Goal: Communication & Community: Answer question/provide support

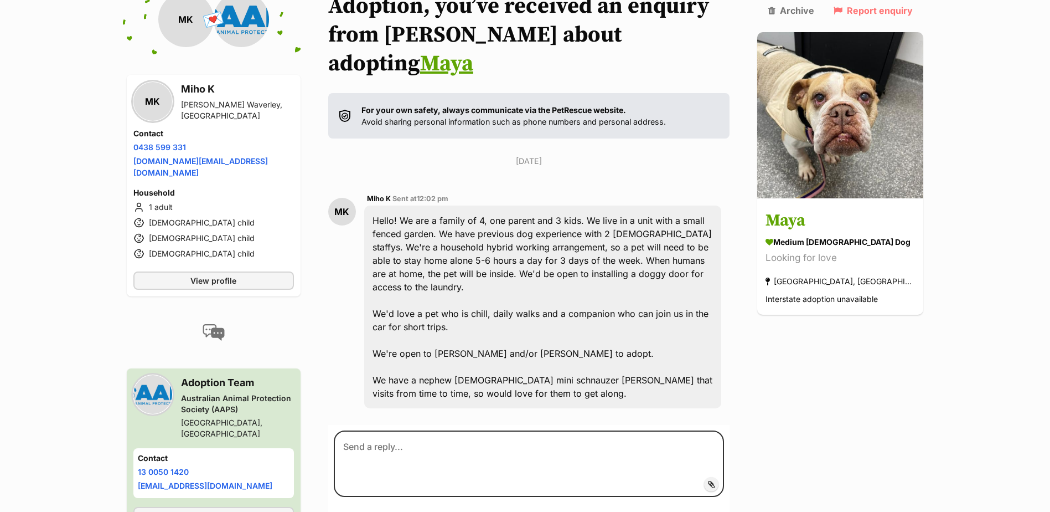
scroll to position [157, 0]
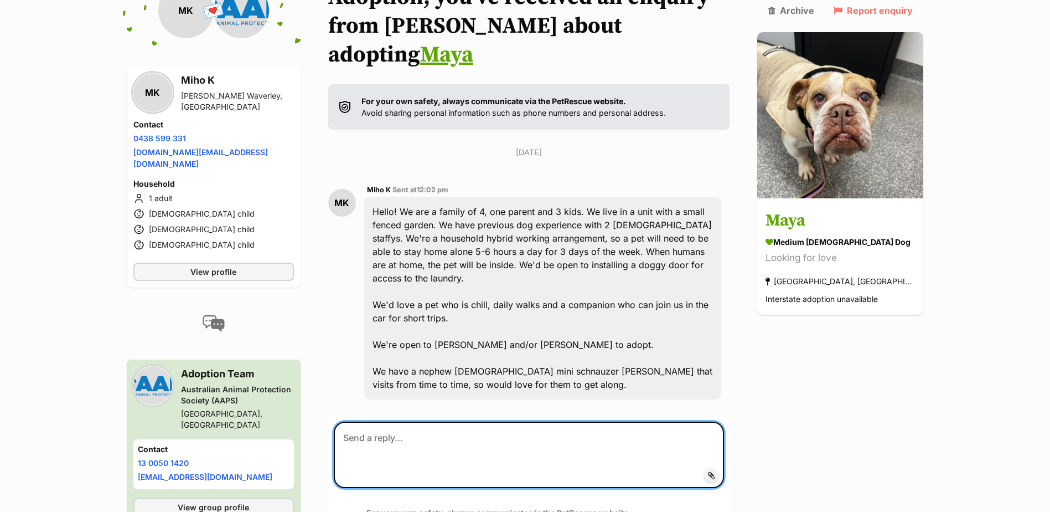
click at [368, 421] on textarea at bounding box center [529, 454] width 391 height 66
paste textarea "Would you mind just providing us with a little bit more information about your …"
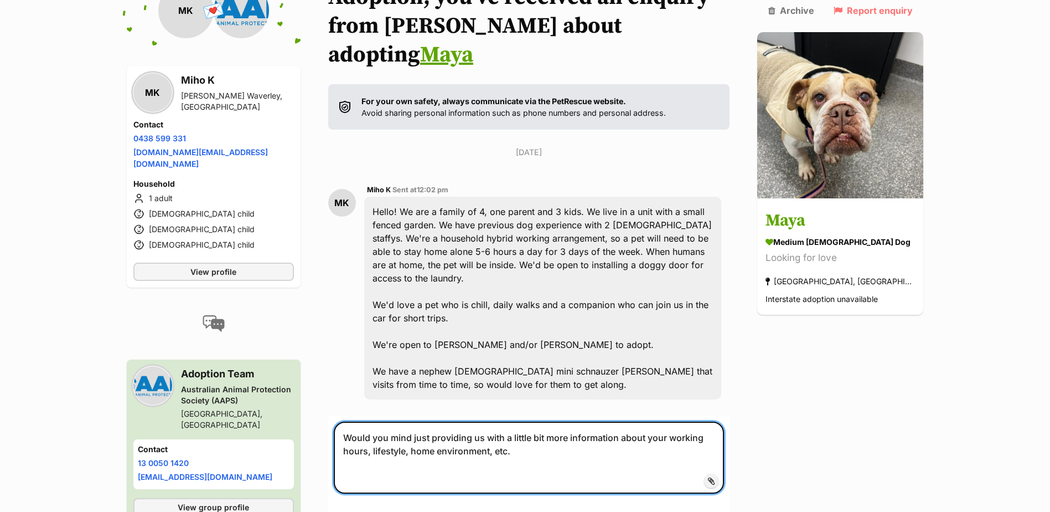
click at [511, 421] on textarea "Would you mind just providing us with a little bit more information about your …" at bounding box center [529, 457] width 391 height 72
type textarea "Would you mind just providing us with a little bit more information about your …"
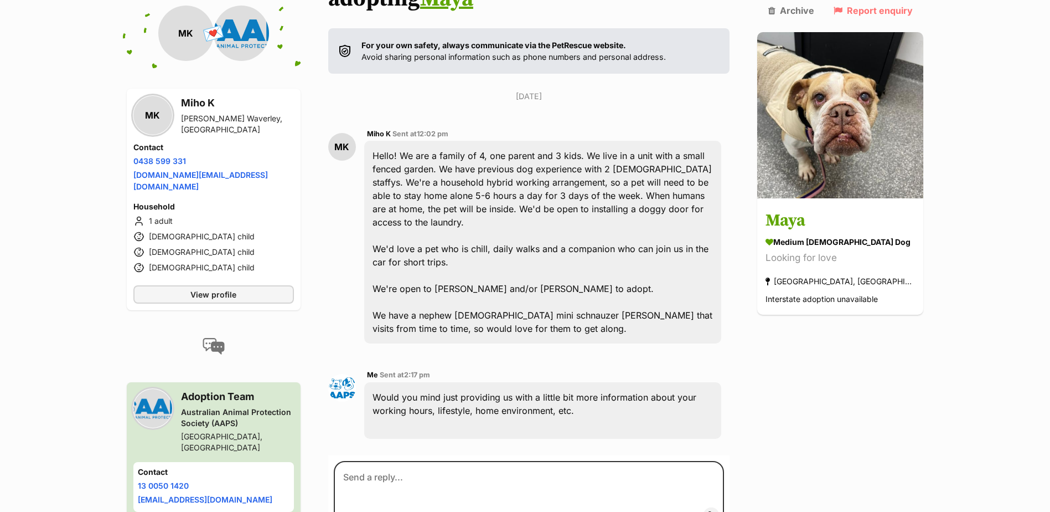
scroll to position [318, 0]
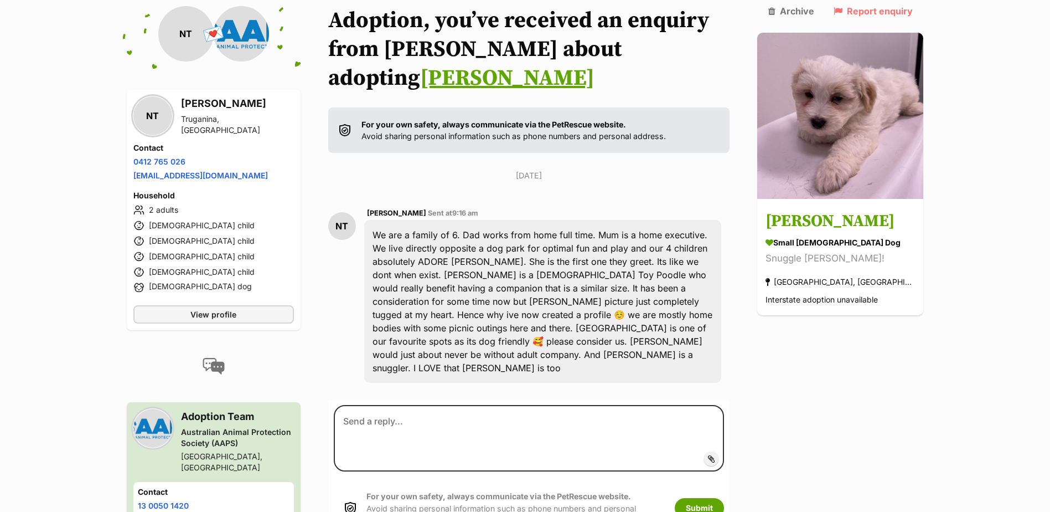
scroll to position [137, 0]
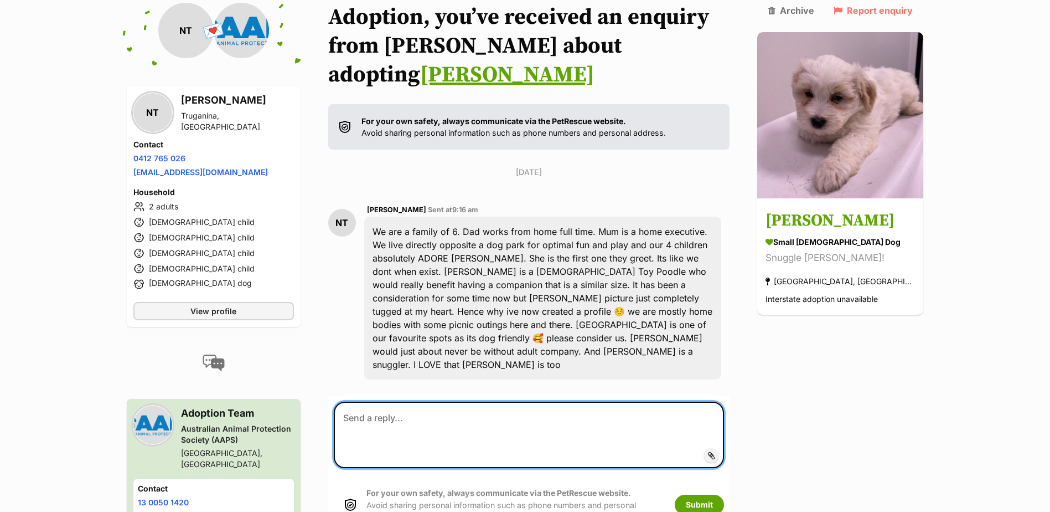
click at [428, 401] on textarea at bounding box center [529, 434] width 391 height 66
paste textarea "Would you mind just providing us with a little bit more information about your …"
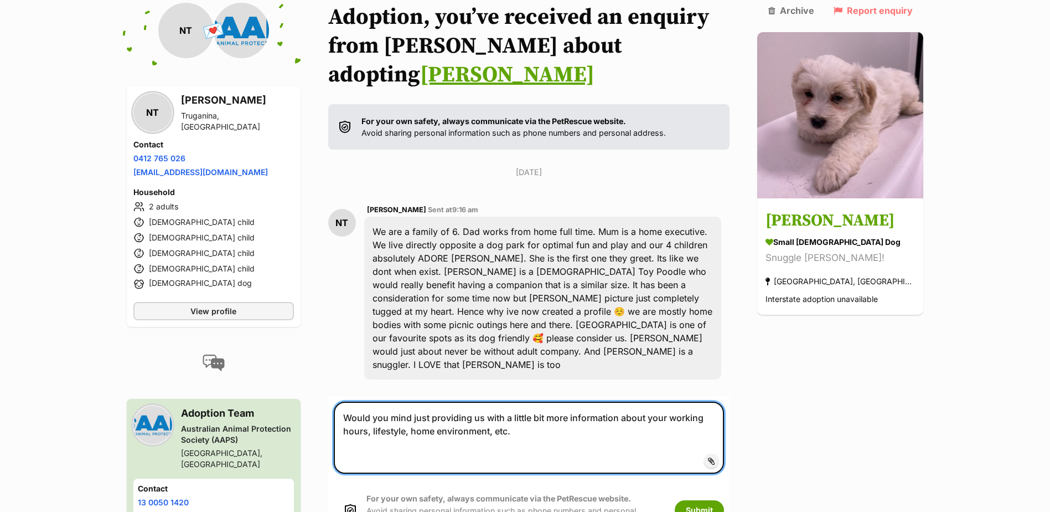
click at [351, 401] on textarea "Would you mind just providing us with a little bit more information about your …" at bounding box center [529, 437] width 391 height 72
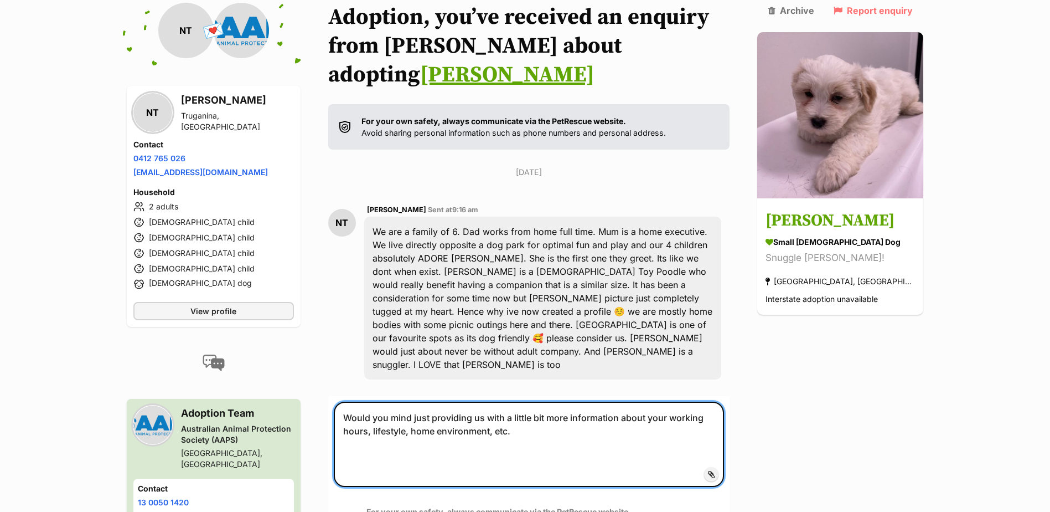
click at [368, 401] on textarea "Would you mind just providing us with a little bit more information about your …" at bounding box center [529, 443] width 391 height 85
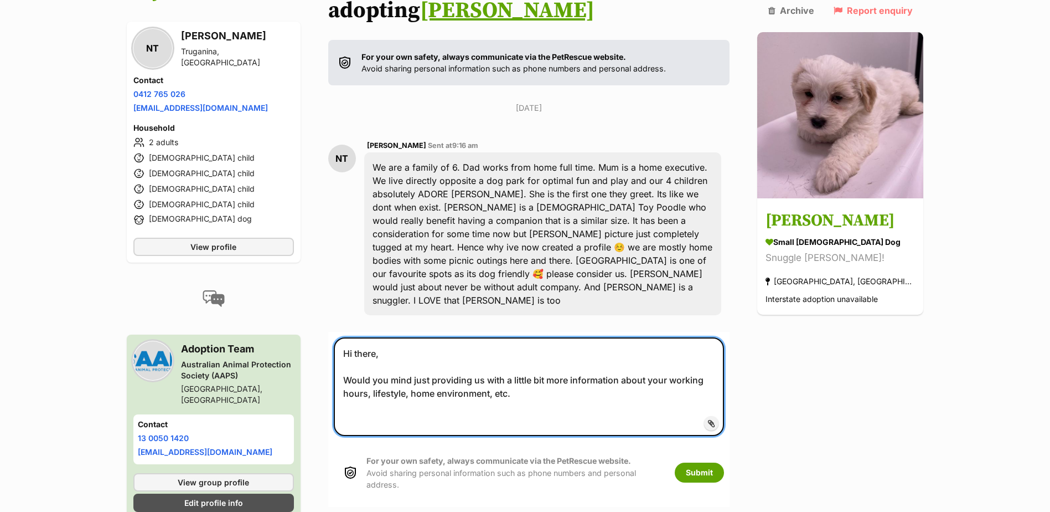
scroll to position [303, 0]
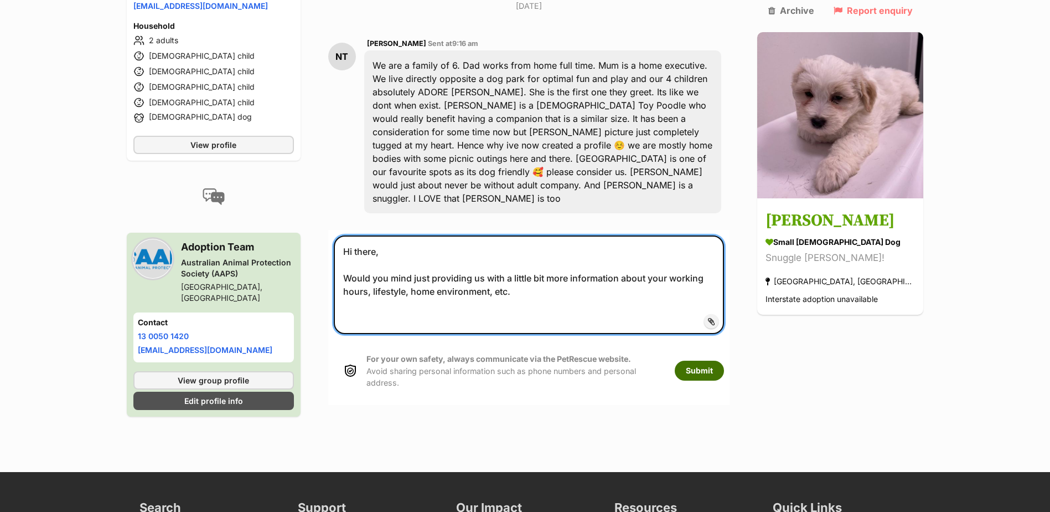
type textarea "Hi there, Would you mind just providing us with a little bit more information a…"
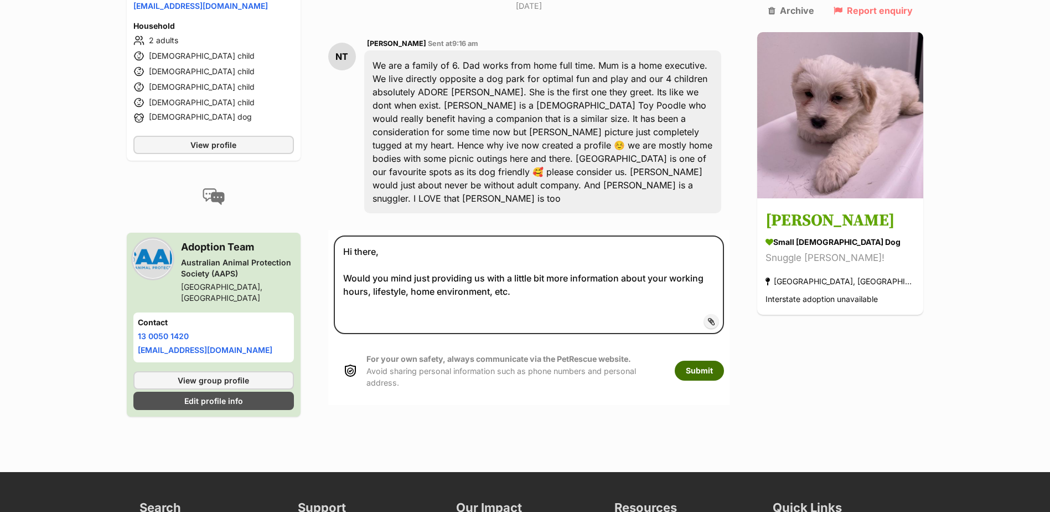
click at [719, 360] on button "Submit" at bounding box center [699, 370] width 49 height 20
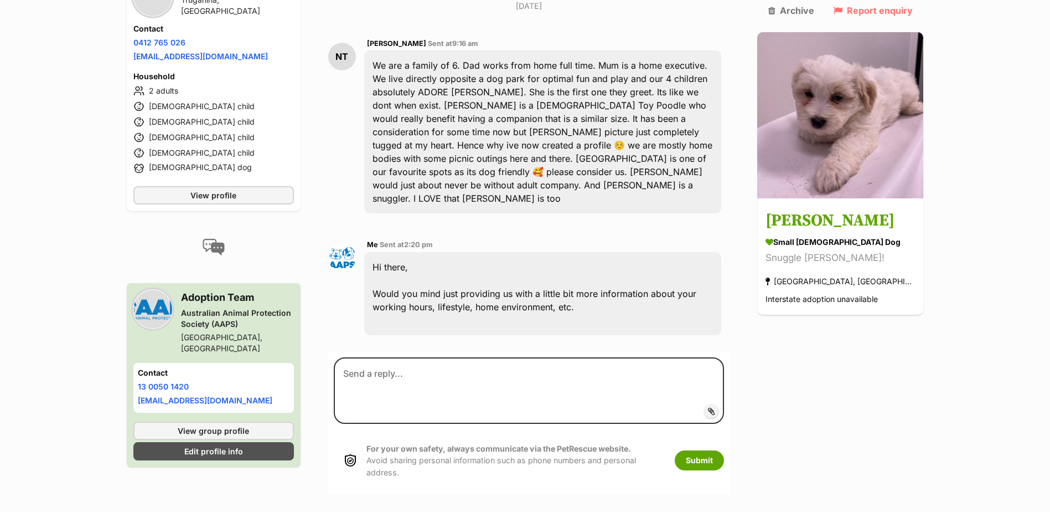
scroll to position [292, 0]
